Goal: Task Accomplishment & Management: Manage account settings

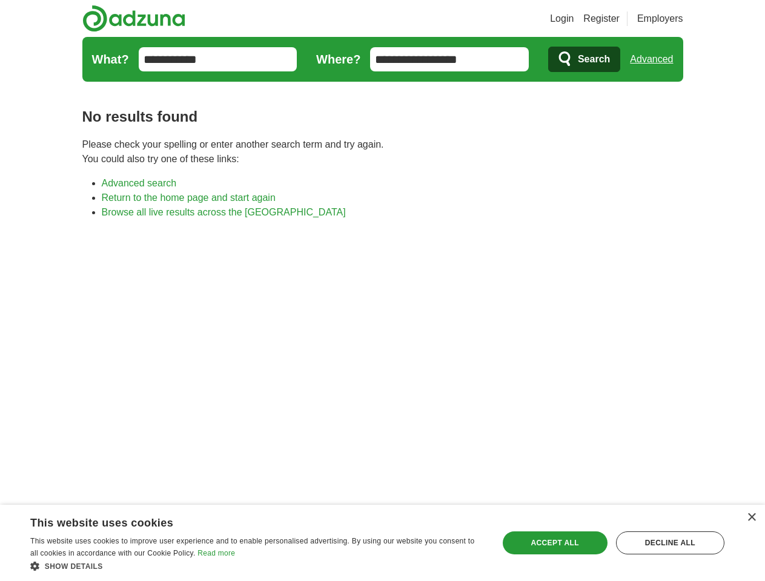
click at [573, 19] on link "Login" at bounding box center [562, 19] width 24 height 15
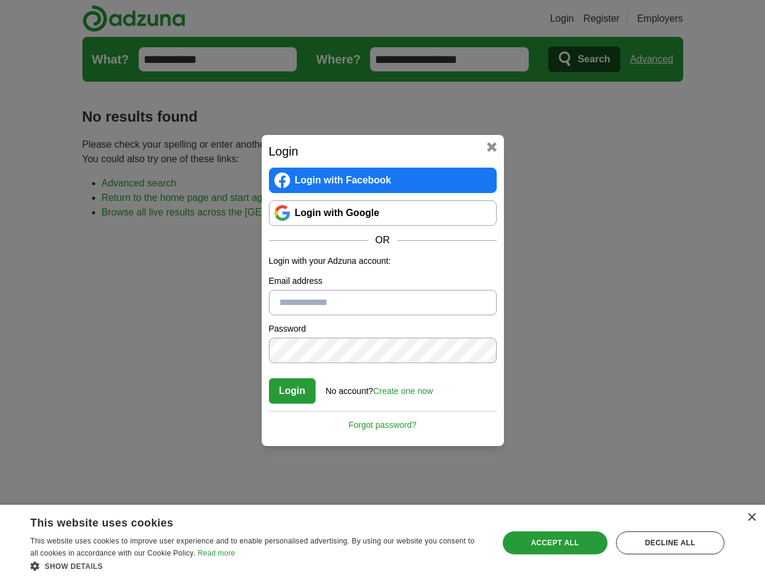
click at [656, 59] on div "Login Login with Facebook Login with Google OR Login with your Adzuna account: …" at bounding box center [382, 290] width 765 height 581
click at [751, 518] on div "×" at bounding box center [751, 517] width 9 height 9
click at [257, 566] on div "Login Login with Facebook Login with Google OR Login with your Adzuna account: …" at bounding box center [382, 290] width 765 height 581
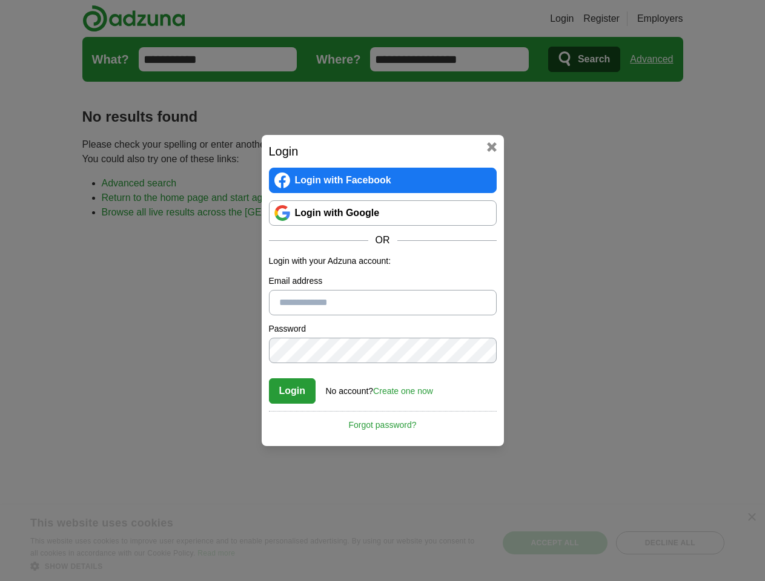
click at [555, 543] on div "Login Login with Facebook Login with Google OR Login with your Adzuna account: …" at bounding box center [382, 290] width 765 height 581
click at [670, 543] on div "Login Login with Facebook Login with Google OR Login with your Adzuna account: …" at bounding box center [382, 290] width 765 height 581
click at [38, 578] on div "Login Login with Facebook Login with Google OR Login with your Adzuna account: …" at bounding box center [382, 290] width 765 height 581
click at [163, 578] on div "Login Login with Facebook Login with Google OR Login with your Adzuna account: …" at bounding box center [382, 290] width 765 height 581
click at [260, 578] on div "Login Login with Facebook Login with Google OR Login with your Adzuna account: …" at bounding box center [382, 290] width 765 height 581
